Goal: Task Accomplishment & Management: Use online tool/utility

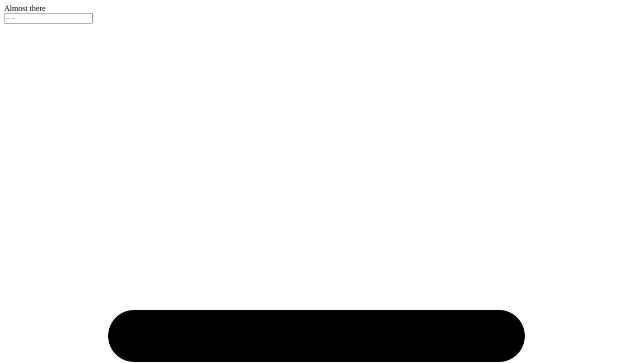
type input "GC"
type input "64"
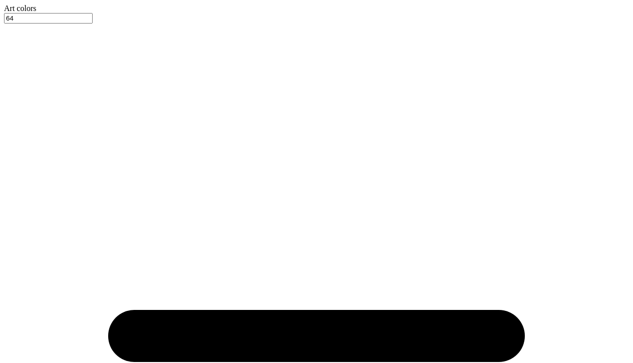
type textarea "x"
type input "1.04"
type textarea "x"
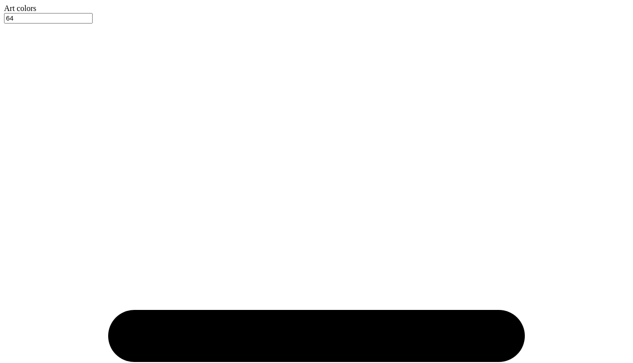
type input "2.38"
type textarea "x"
type input "2.45"
type textarea "x"
drag, startPoint x: 208, startPoint y: 343, endPoint x: 194, endPoint y: 342, distance: 13.5
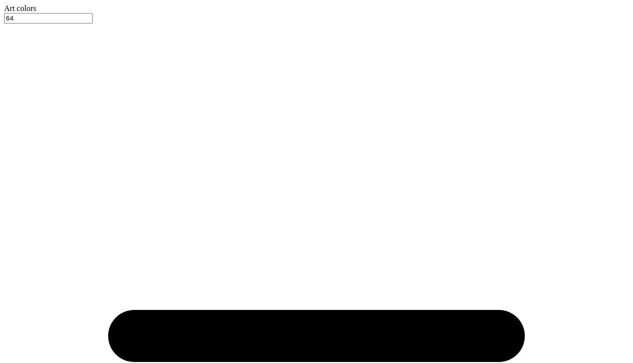
type input "1"
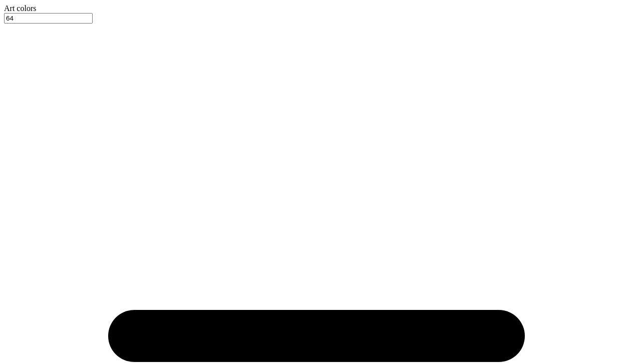
click at [40, 13] on div at bounding box center [316, 13] width 625 height 0
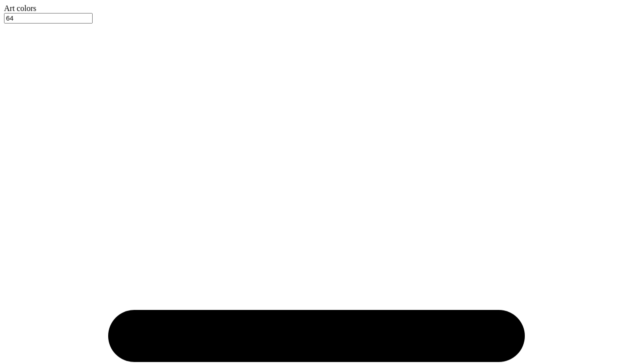
click at [13, 13] on div at bounding box center [316, 13] width 625 height 0
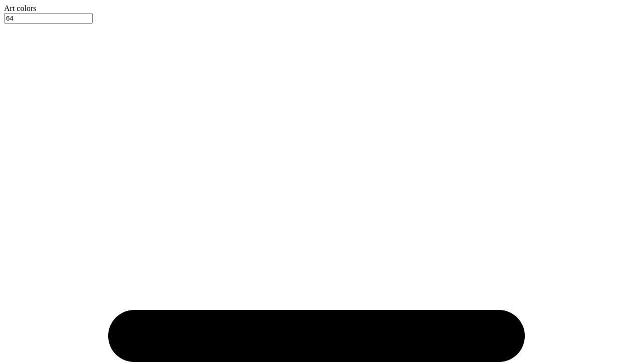
type textarea "x"
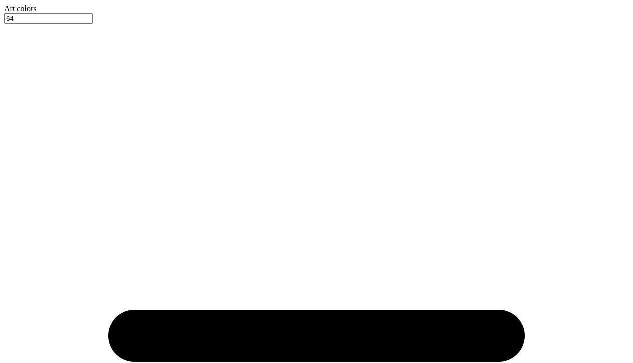
click at [37, 13] on div at bounding box center [316, 13] width 625 height 0
click at [56, 13] on div at bounding box center [316, 13] width 625 height 0
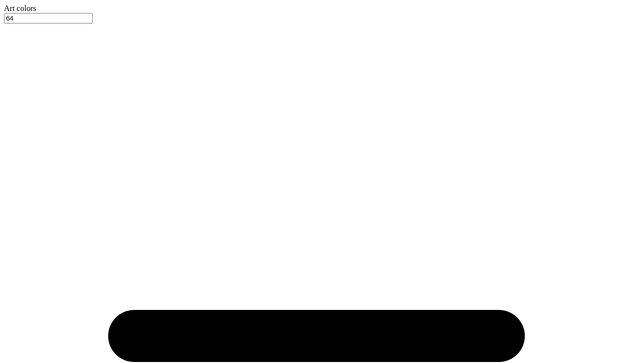
scroll to position [1002, 0]
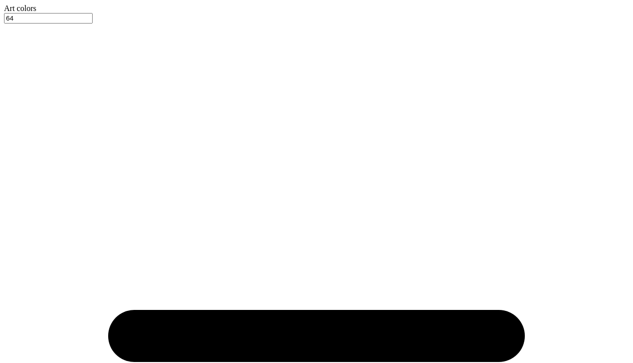
type input "3.00"
type input "7.95"
type input "9.26"
type input "1.93"
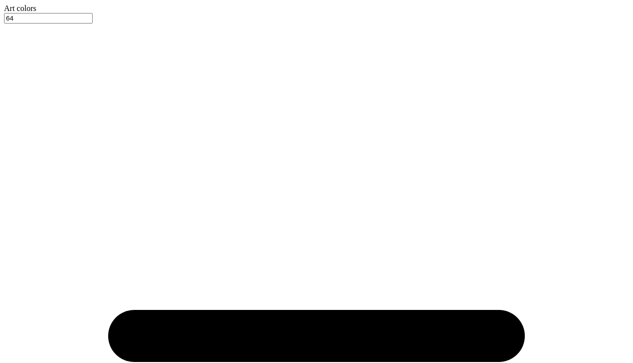
type input "2.58"
type input "1.43"
type input "2.02"
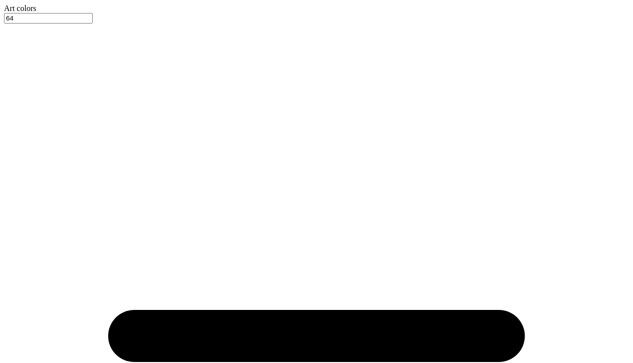
type input "2.59"
type input "3.25"
type input "1.80"
type input "2.54"
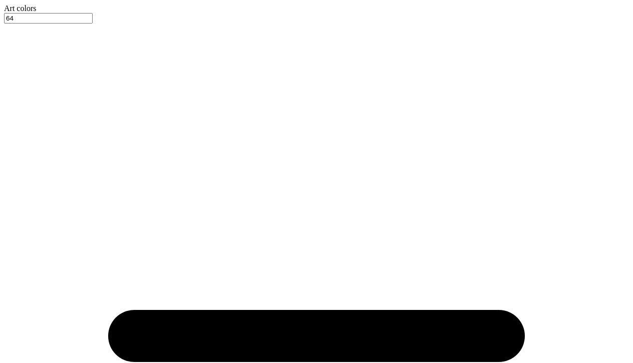
type input "1.46"
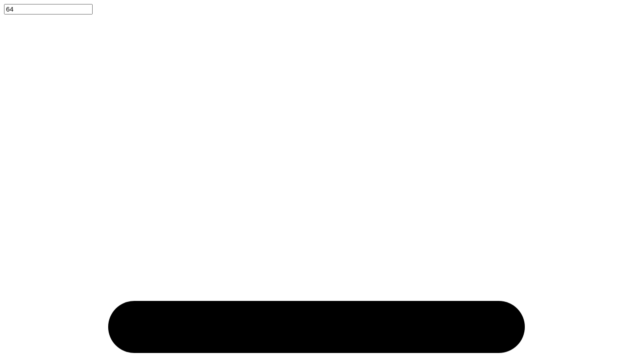
type input "3.00"
type input "1.67"
type input "1.62"
type input "3.25"
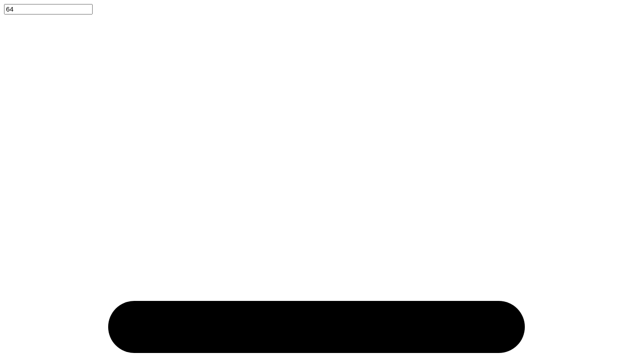
type input "1.80"
type input "1.46"
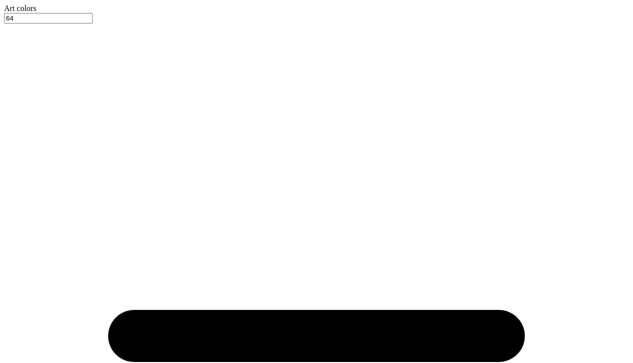
type input "1.63"
type input "2.71"
type input "1.51"
type input "1.98"
